Goal: Information Seeking & Learning: Learn about a topic

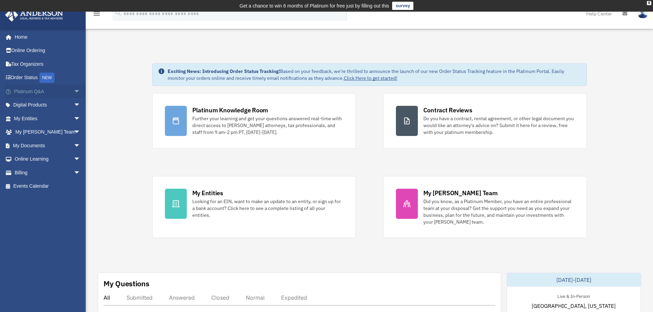
click at [74, 92] on span "arrow_drop_down" at bounding box center [81, 92] width 14 height 14
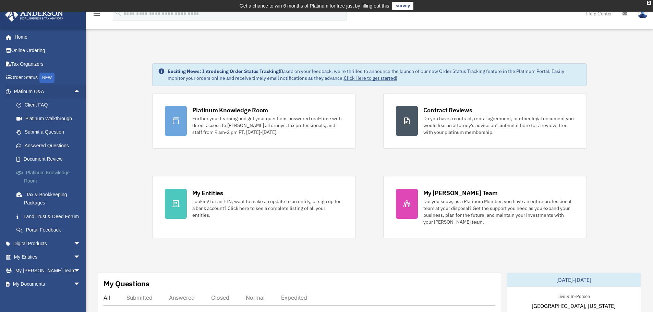
click at [45, 170] on link "Platinum Knowledge Room" at bounding box center [50, 177] width 81 height 22
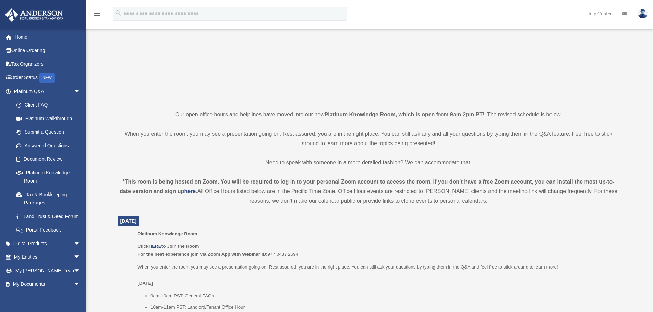
scroll to position [244, 0]
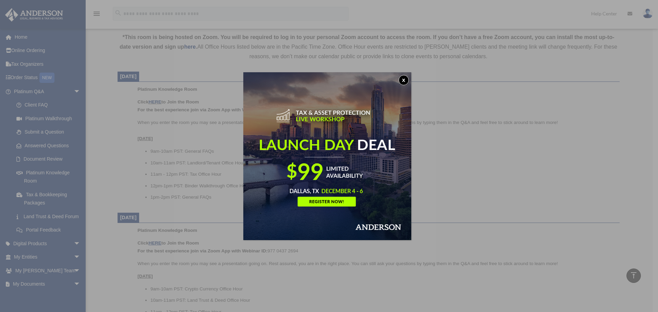
click at [406, 79] on button "x" at bounding box center [403, 80] width 10 height 10
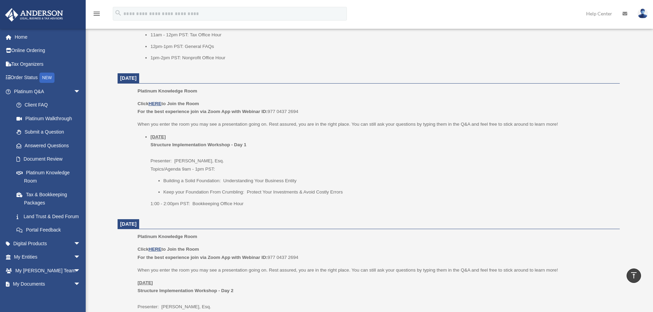
scroll to position [512, 0]
